Goal: Task Accomplishment & Management: Manage account settings

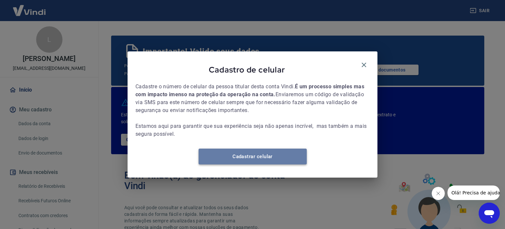
click at [234, 160] on link "Cadastrar celular" at bounding box center [253, 156] width 108 height 16
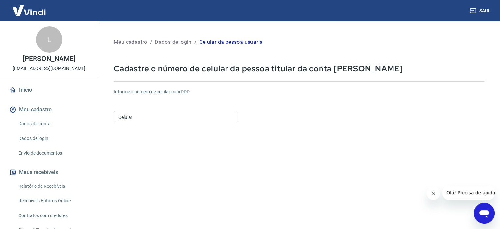
click at [181, 117] on input "Celular" at bounding box center [176, 117] width 124 height 12
click at [333, 104] on div "Informe o número de celular com DDD Celular Celular" at bounding box center [299, 106] width 371 height 36
click at [198, 116] on input "Celular" at bounding box center [176, 117] width 124 height 12
click at [358, 98] on div "Informe o número de celular com DDD Celular Celular" at bounding box center [299, 106] width 371 height 36
click at [179, 115] on input "Celular" at bounding box center [176, 117] width 124 height 12
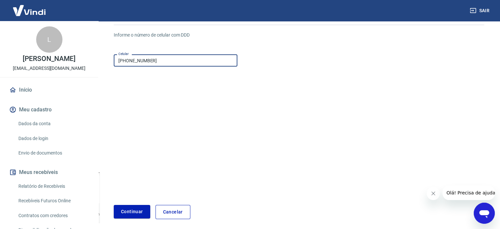
scroll to position [83, 0]
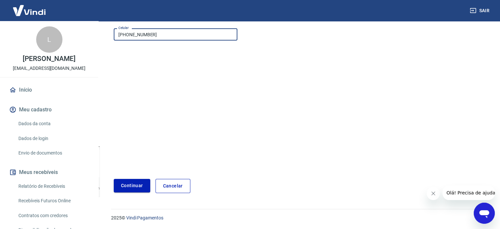
type input "[PHONE_NUMBER]"
click at [125, 186] on button "Continuar" at bounding box center [132, 185] width 37 height 13
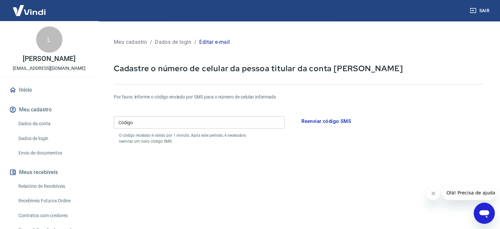
click at [169, 123] on input "Código" at bounding box center [199, 122] width 171 height 12
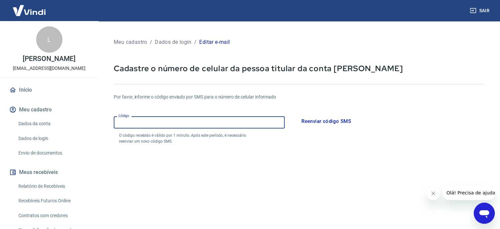
click at [344, 166] on form "Por favor, informe o código enviado por SMS para o número de celular informado …" at bounding box center [299, 193] width 371 height 215
click at [139, 122] on input "Código" at bounding box center [199, 122] width 171 height 12
click at [209, 180] on form "Por favor, informe o código enviado por SMS para o número de celular informado …" at bounding box center [299, 193] width 371 height 215
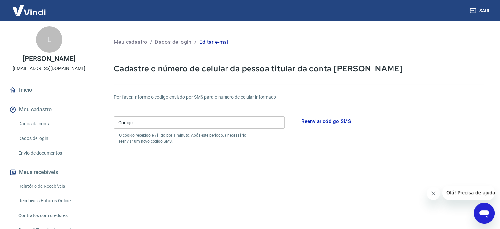
click at [167, 122] on input "Código" at bounding box center [199, 122] width 171 height 12
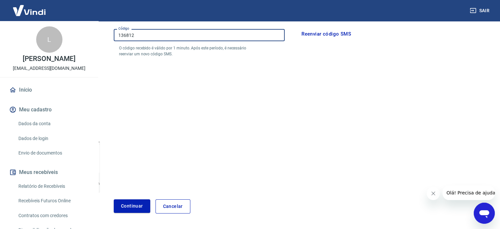
scroll to position [108, 0]
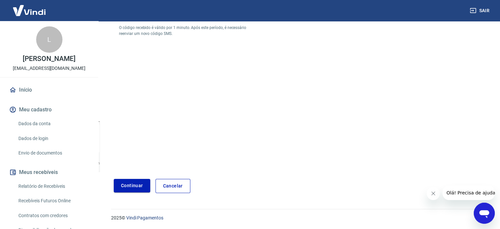
type input "136812"
click at [135, 185] on button "Continuar" at bounding box center [132, 185] width 37 height 13
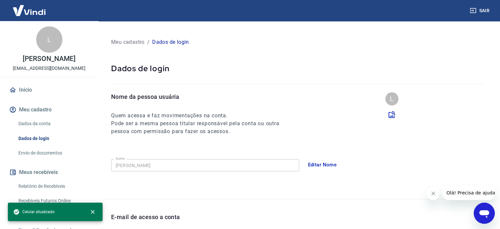
scroll to position [33, 0]
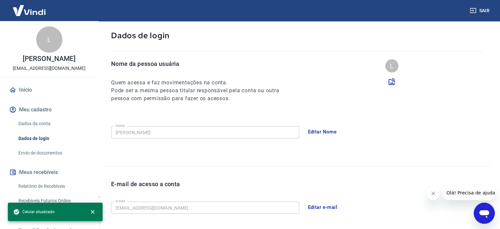
click at [30, 127] on link "Dados da conta" at bounding box center [53, 123] width 75 height 13
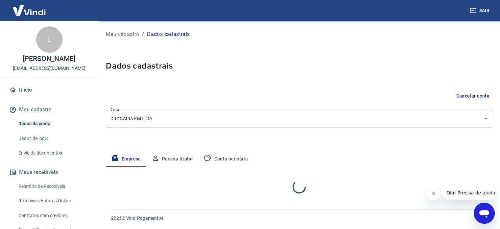
select select "PR"
select select "business"
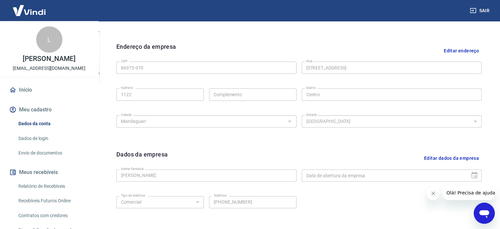
scroll to position [165, 0]
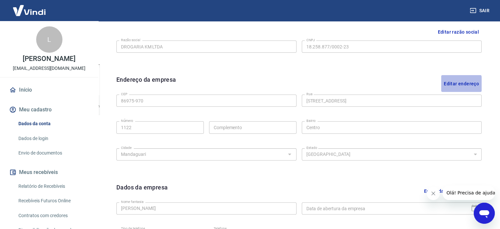
click at [457, 84] on button "Editar endereço" at bounding box center [462, 83] width 40 height 17
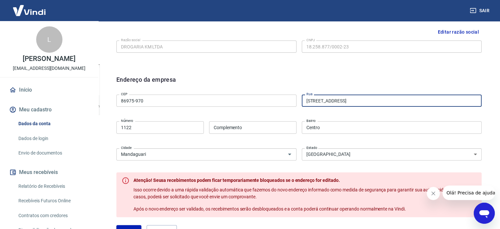
drag, startPoint x: 377, startPoint y: 98, endPoint x: 265, endPoint y: 104, distance: 112.7
click at [265, 104] on div "CEP 86975-970 CEP Rua Praça dos Três Poderes 281 Rua Número 1122 Número Complem…" at bounding box center [299, 126] width 366 height 69
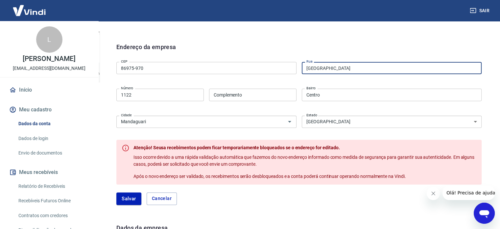
scroll to position [197, 0]
type input "[GEOGRAPHIC_DATA]"
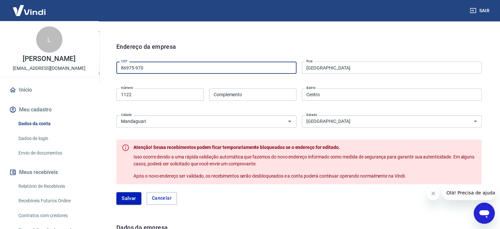
click at [149, 62] on input "86975-970" at bounding box center [206, 68] width 180 height 12
type input "86975-000"
click at [120, 196] on button "Salvar" at bounding box center [128, 198] width 25 height 13
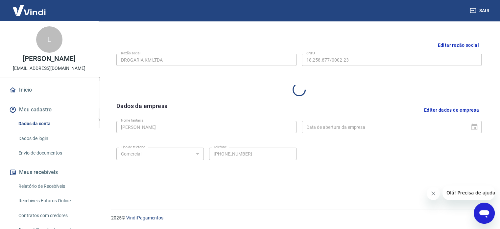
select select "PR"
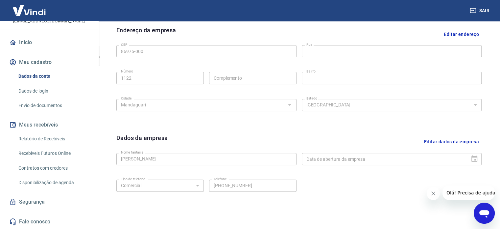
scroll to position [245, 0]
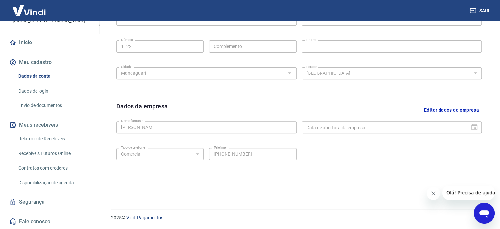
click at [51, 88] on link "Dados de login" at bounding box center [53, 90] width 75 height 13
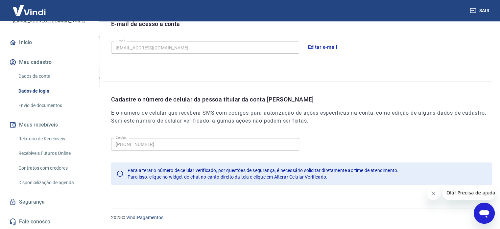
scroll to position [192, 0]
click at [54, 110] on link "Envio de documentos" at bounding box center [53, 105] width 75 height 13
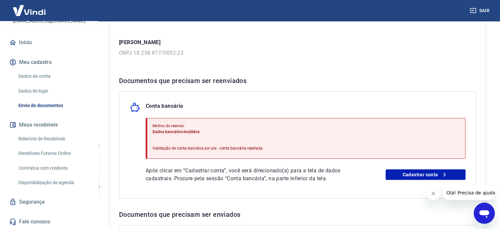
scroll to position [99, 0]
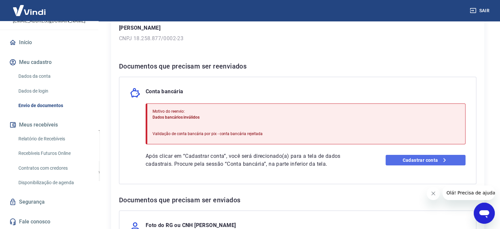
click at [409, 159] on link "Cadastrar conta" at bounding box center [426, 160] width 80 height 11
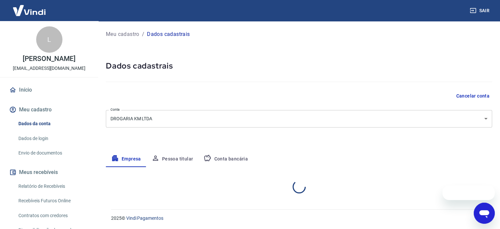
select select "PR"
select select "business"
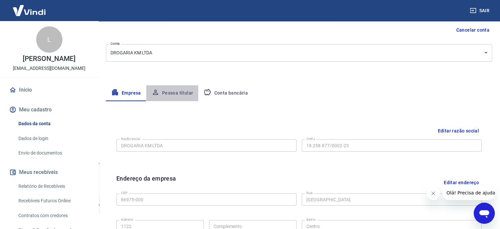
click at [175, 90] on button "Pessoa titular" at bounding box center [172, 93] width 52 height 16
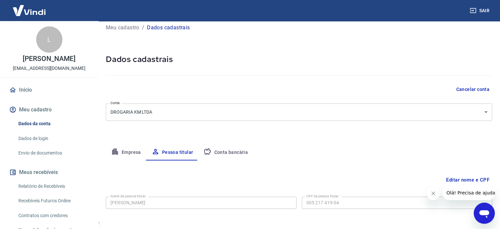
scroll to position [34, 0]
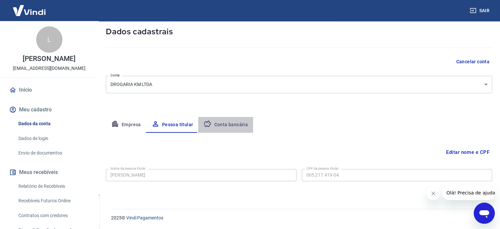
click at [230, 123] on button "Conta bancária" at bounding box center [225, 125] width 55 height 16
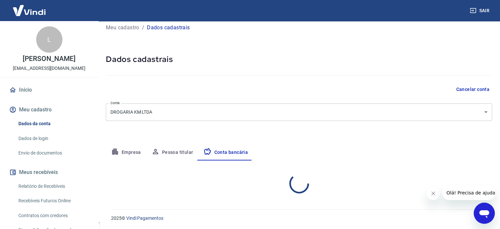
select select "1"
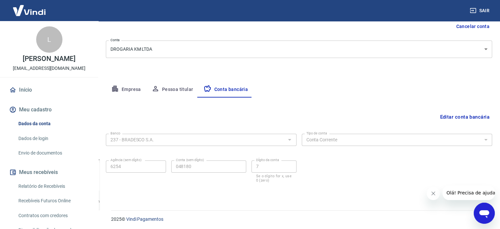
scroll to position [71, 0]
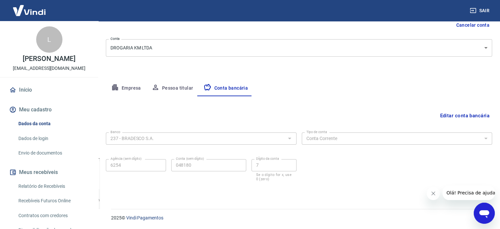
click at [435, 194] on icon "Fechar mensagem da empresa" at bounding box center [433, 193] width 5 height 5
click at [36, 145] on link "Dados de login" at bounding box center [53, 138] width 75 height 13
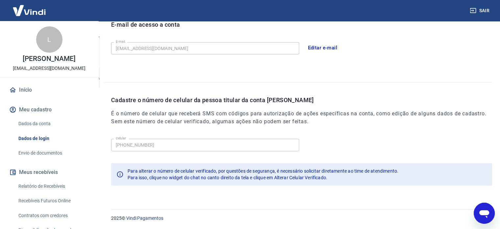
scroll to position [192, 0]
click at [37, 159] on link "Envio de documentos" at bounding box center [53, 152] width 75 height 13
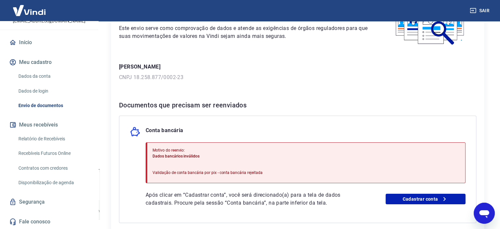
scroll to position [99, 0]
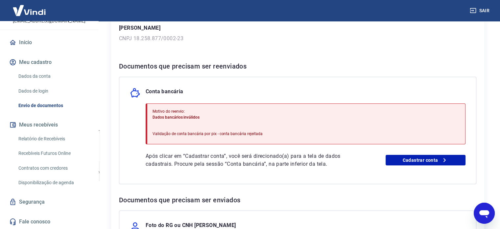
click at [40, 133] on link "Relatório de Recebíveis" at bounding box center [53, 138] width 75 height 13
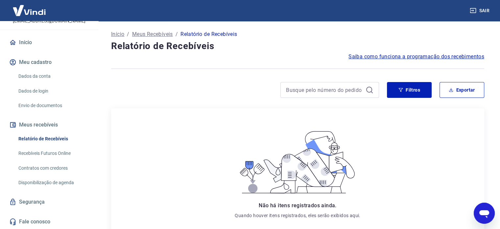
click at [32, 152] on link "Recebíveis Futuros Online" at bounding box center [53, 152] width 75 height 13
